Goal: Check status

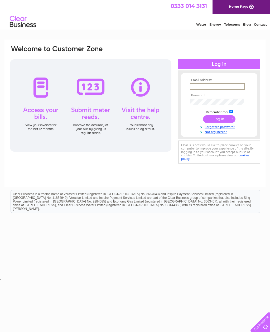
type input "[EMAIL_ADDRESS][DOMAIN_NAME]"
click at [219, 119] on input "submit" at bounding box center [219, 118] width 32 height 7
click at [210, 122] on input "submit" at bounding box center [219, 118] width 32 height 7
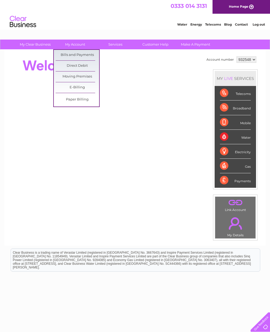
click at [68, 55] on link "Bills and Payments" at bounding box center [77, 55] width 43 height 11
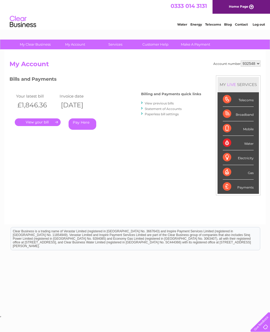
click at [29, 119] on link "." at bounding box center [38, 122] width 46 height 8
